Goal: Use online tool/utility: Utilize a website feature to perform a specific function

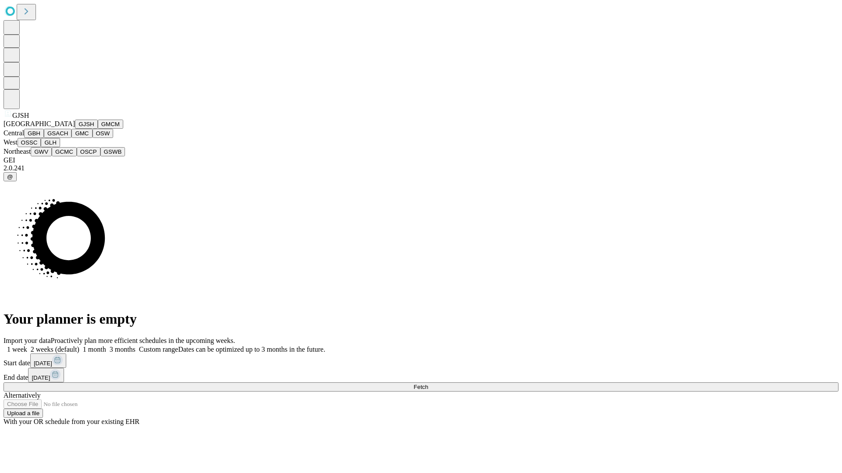
click at [75, 129] on button "GJSH" at bounding box center [86, 124] width 23 height 9
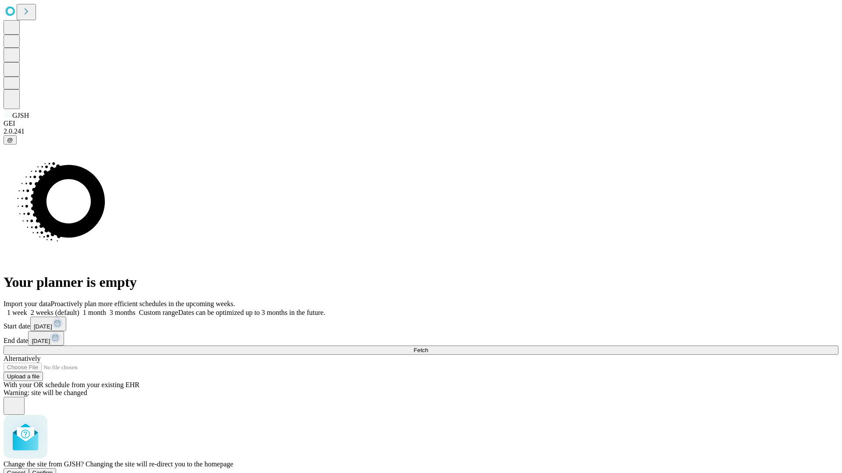
click at [53, 470] on span "Confirm" at bounding box center [42, 473] width 21 height 7
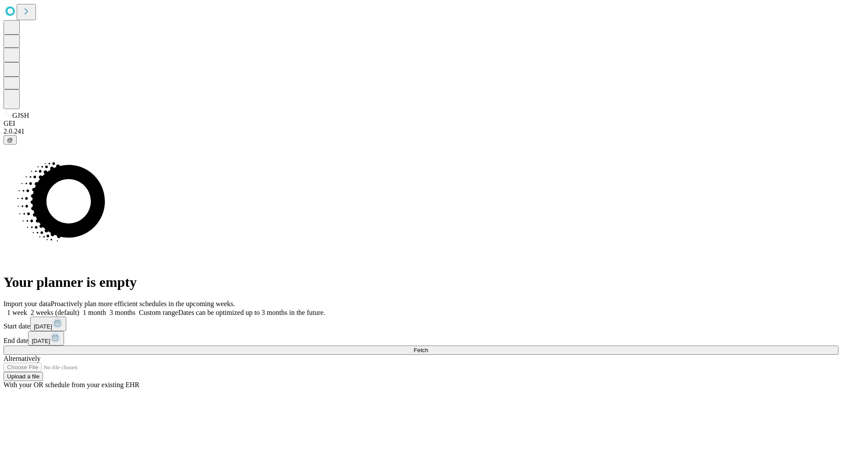
click at [106, 309] on label "1 month" at bounding box center [92, 312] width 27 height 7
click at [428, 347] on span "Fetch" at bounding box center [420, 350] width 14 height 7
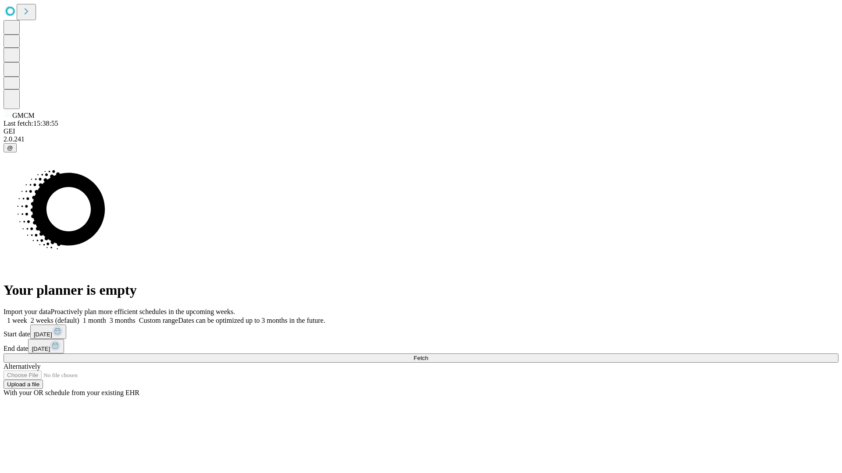
click at [106, 317] on label "1 month" at bounding box center [92, 320] width 27 height 7
click at [428, 355] on span "Fetch" at bounding box center [420, 358] width 14 height 7
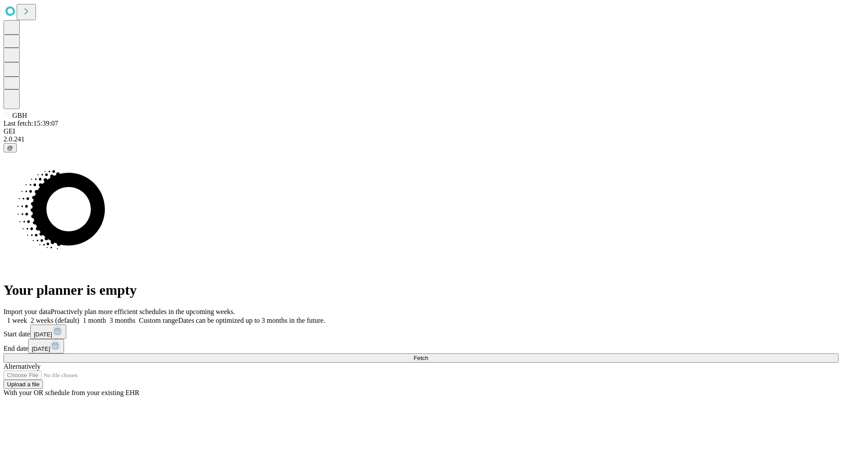
click at [106, 317] on label "1 month" at bounding box center [92, 320] width 27 height 7
click at [428, 355] on span "Fetch" at bounding box center [420, 358] width 14 height 7
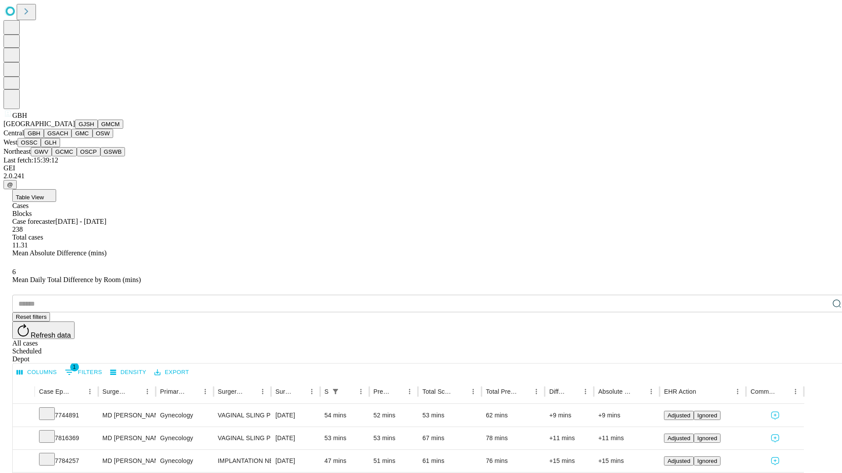
click at [68, 138] on button "GSACH" at bounding box center [58, 133] width 28 height 9
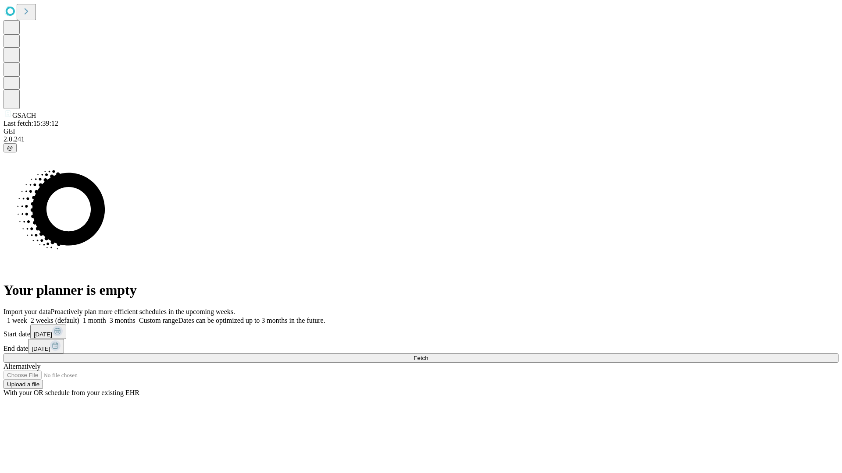
click at [106, 317] on label "1 month" at bounding box center [92, 320] width 27 height 7
click at [428, 355] on span "Fetch" at bounding box center [420, 358] width 14 height 7
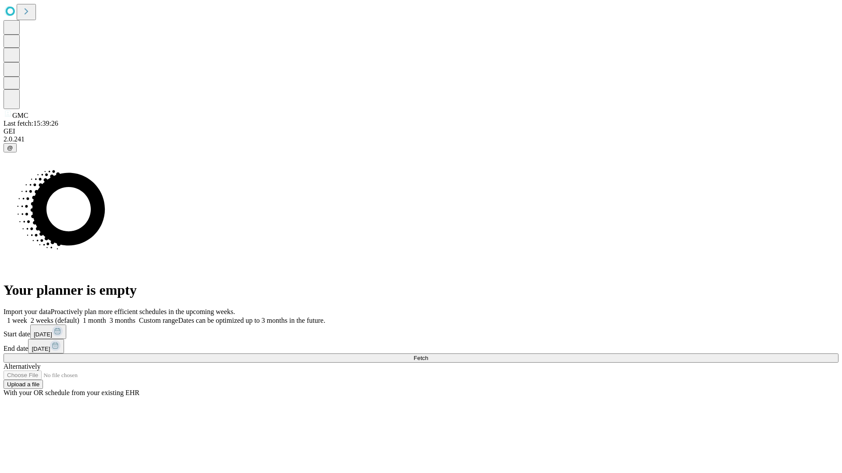
click at [106, 317] on label "1 month" at bounding box center [92, 320] width 27 height 7
click at [428, 355] on span "Fetch" at bounding box center [420, 358] width 14 height 7
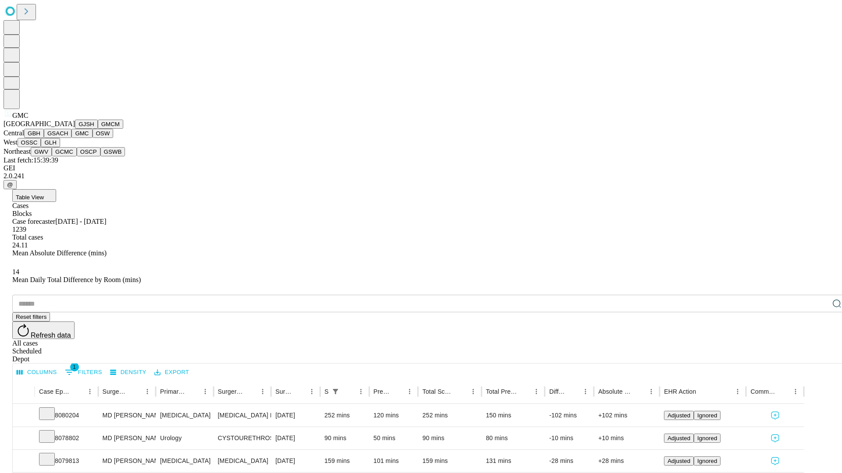
click at [92, 138] on button "OSW" at bounding box center [102, 133] width 21 height 9
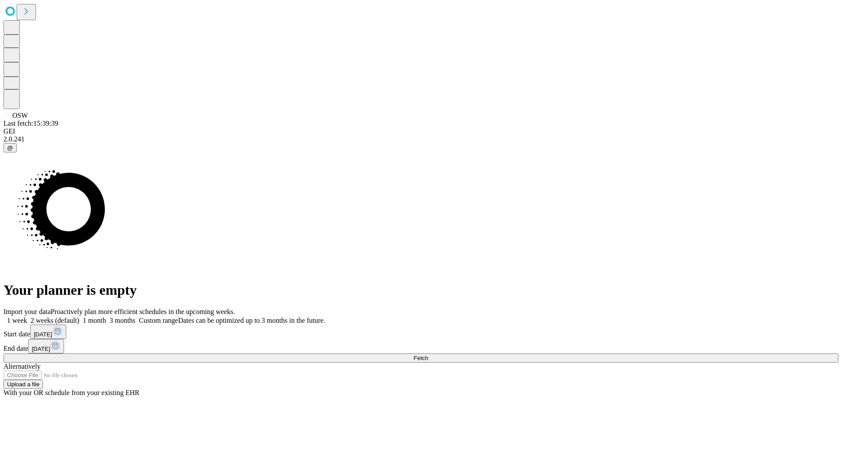
click at [106, 317] on label "1 month" at bounding box center [92, 320] width 27 height 7
click at [428, 355] on span "Fetch" at bounding box center [420, 358] width 14 height 7
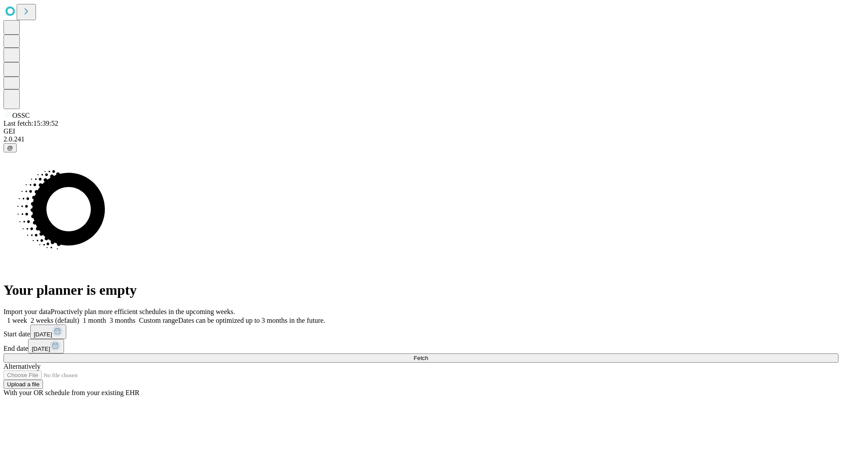
click at [106, 317] on label "1 month" at bounding box center [92, 320] width 27 height 7
click at [428, 355] on span "Fetch" at bounding box center [420, 358] width 14 height 7
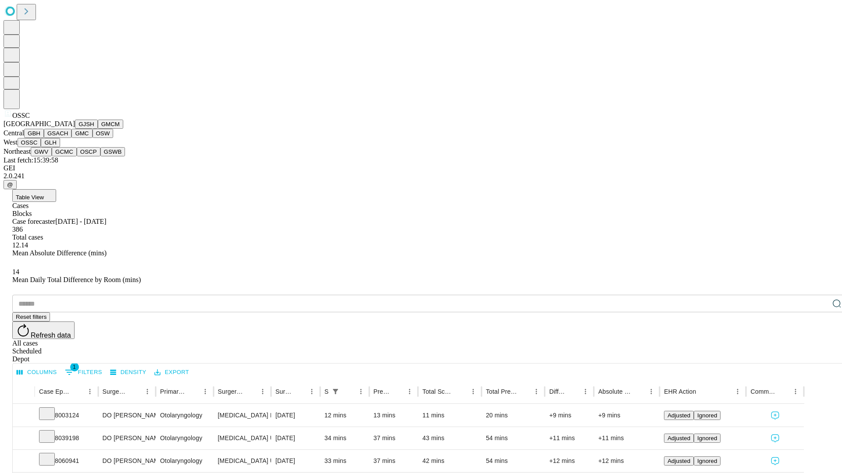
click at [60, 147] on button "GLH" at bounding box center [50, 142] width 19 height 9
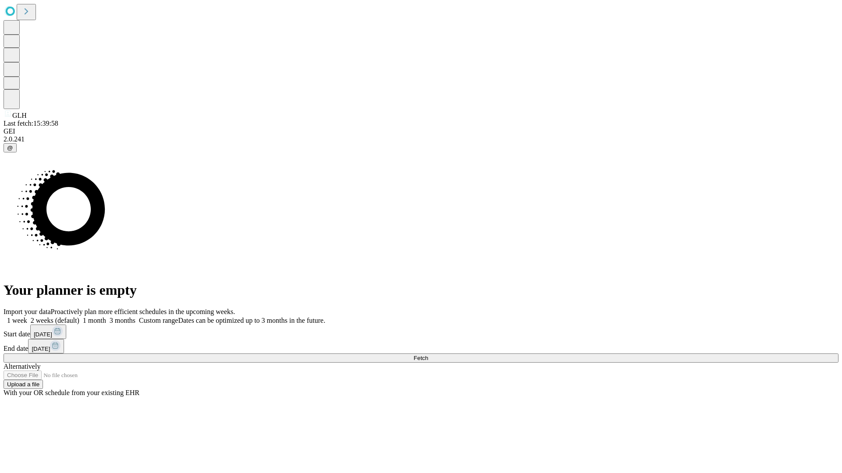
click at [428, 355] on span "Fetch" at bounding box center [420, 358] width 14 height 7
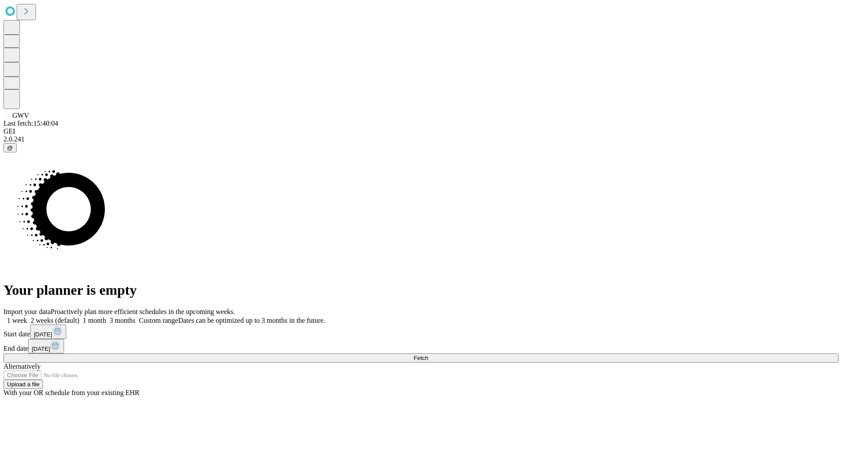
click at [106, 317] on label "1 month" at bounding box center [92, 320] width 27 height 7
click at [428, 355] on span "Fetch" at bounding box center [420, 358] width 14 height 7
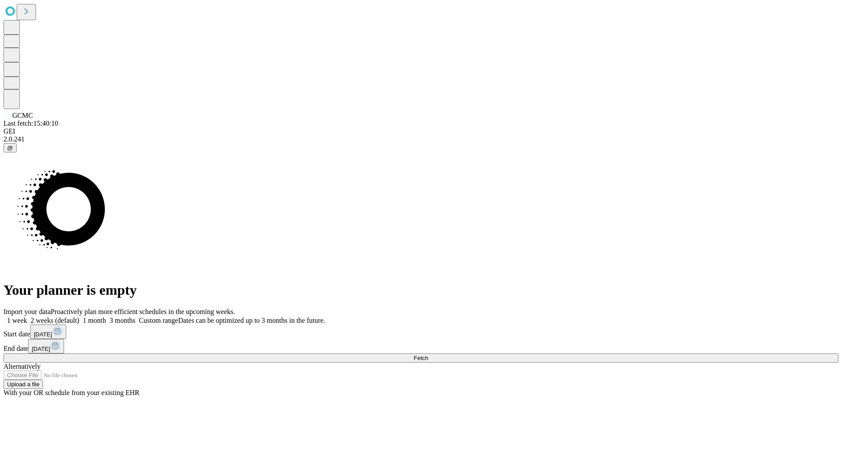
click at [106, 317] on label "1 month" at bounding box center [92, 320] width 27 height 7
click at [428, 355] on span "Fetch" at bounding box center [420, 358] width 14 height 7
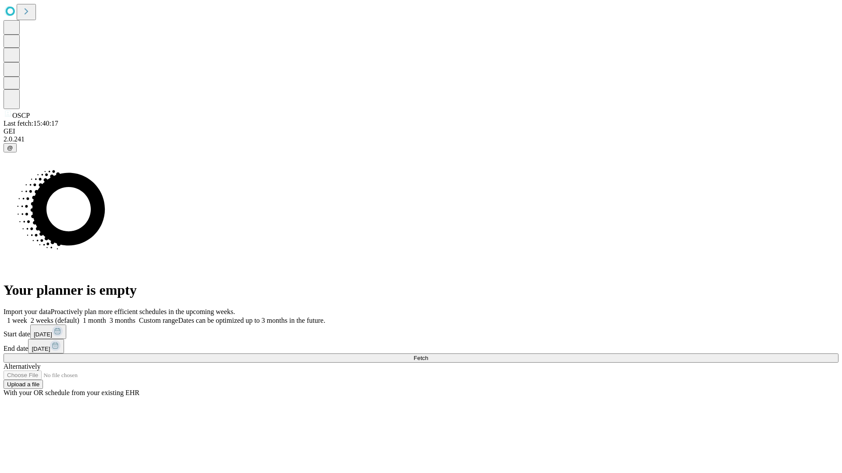
click at [106, 317] on label "1 month" at bounding box center [92, 320] width 27 height 7
click at [428, 355] on span "Fetch" at bounding box center [420, 358] width 14 height 7
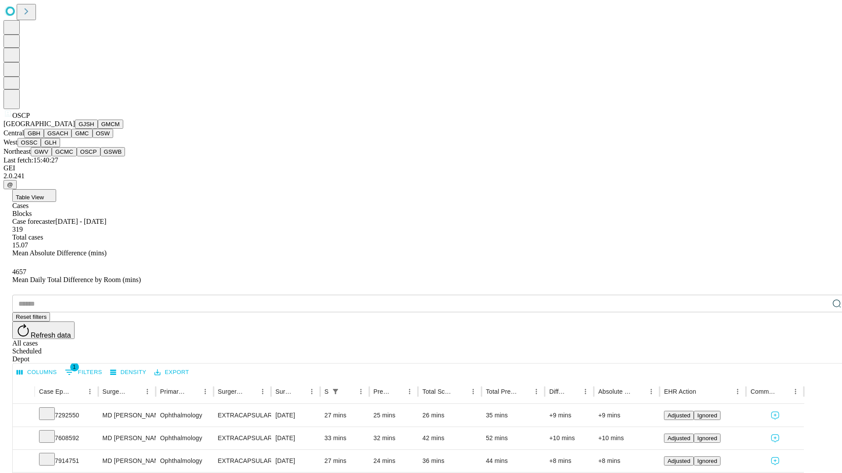
click at [100, 157] on button "GSWB" at bounding box center [112, 151] width 25 height 9
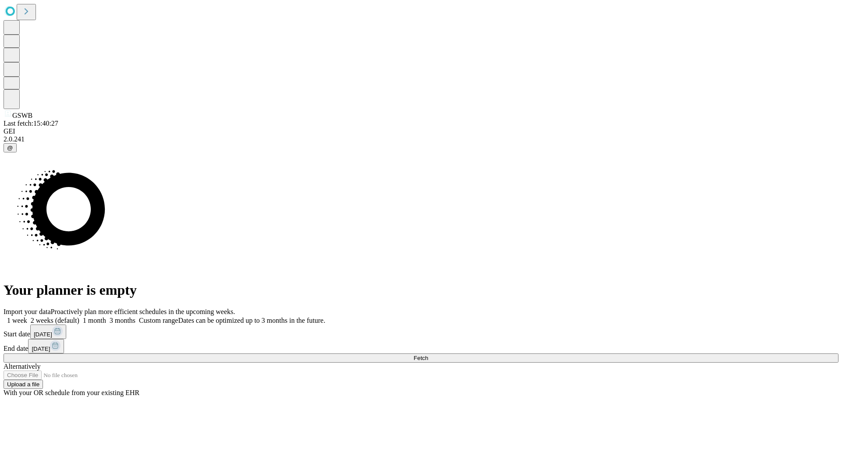
click at [106, 317] on label "1 month" at bounding box center [92, 320] width 27 height 7
click at [428, 355] on span "Fetch" at bounding box center [420, 358] width 14 height 7
